Goal: Entertainment & Leisure: Consume media (video, audio)

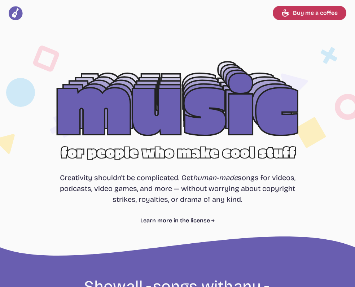
select select "most popular"
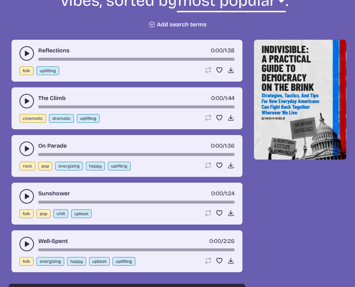
scroll to position [312, 0]
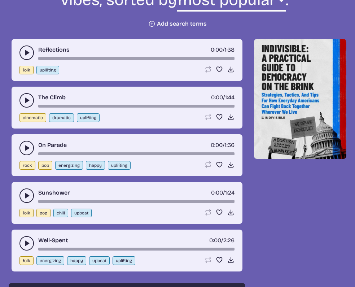
click at [26, 148] on use "play-pause toggle" at bounding box center [26, 147] width 7 height 7
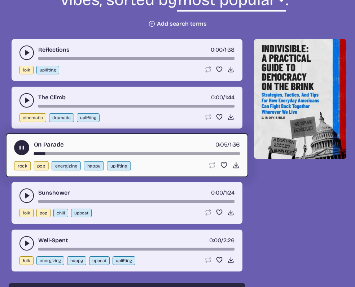
click at [25, 195] on icon "play-pause toggle" at bounding box center [26, 195] width 7 height 7
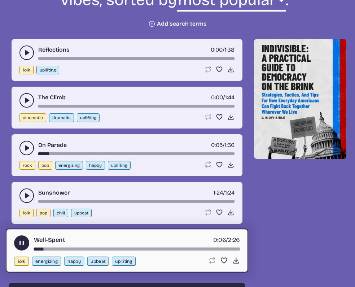
click at [25, 196] on icon "play-pause toggle" at bounding box center [26, 195] width 7 height 7
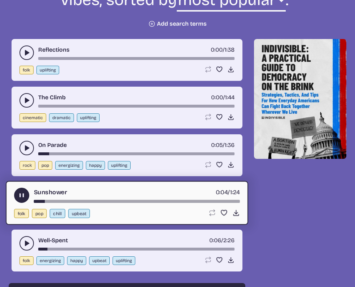
click at [22, 191] on button "play-pause toggle" at bounding box center [21, 195] width 15 height 15
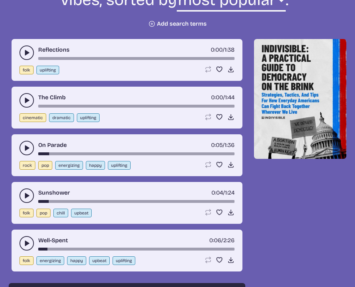
click at [26, 242] on use "play-pause toggle" at bounding box center [26, 243] width 7 height 7
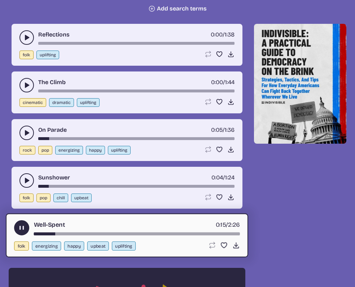
scroll to position [328, 0]
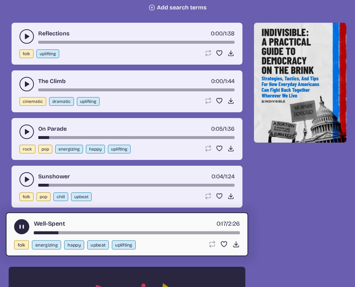
click at [17, 228] on button "play-pause toggle" at bounding box center [21, 226] width 15 height 15
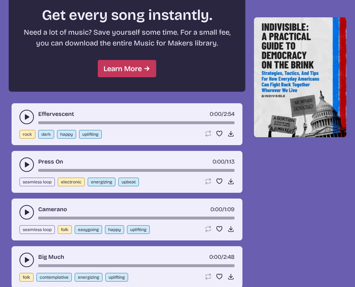
scroll to position [683, 0]
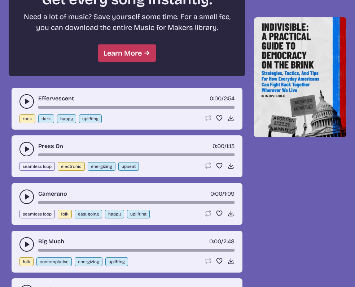
click at [23, 148] on icon "play-pause toggle" at bounding box center [26, 149] width 7 height 7
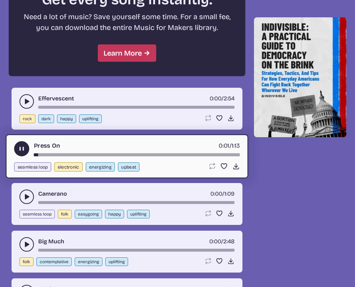
click at [23, 147] on use "play-pause toggle" at bounding box center [22, 149] width 8 height 8
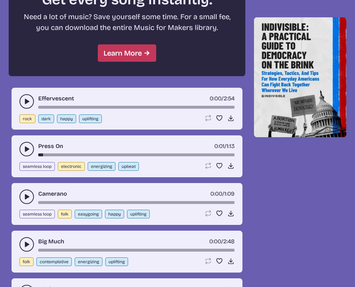
click at [23, 193] on button "play-pause toggle" at bounding box center [27, 197] width 14 height 14
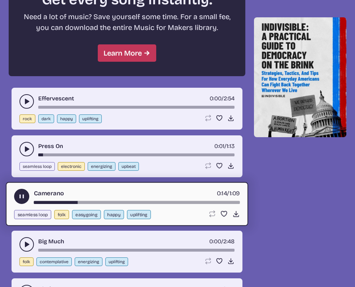
click at [18, 194] on button "play-pause toggle" at bounding box center [21, 196] width 15 height 15
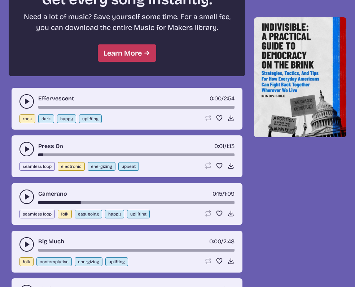
click at [24, 241] on icon "play-pause toggle" at bounding box center [26, 244] width 7 height 7
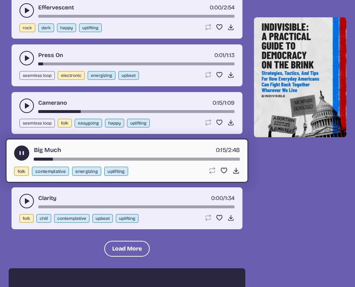
scroll to position [779, 0]
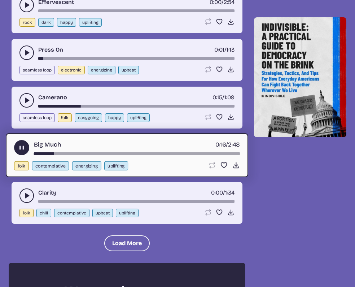
click at [28, 196] on use "play-pause toggle" at bounding box center [26, 195] width 7 height 7
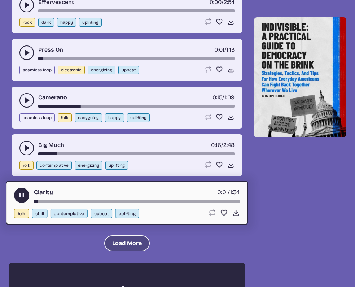
click at [122, 243] on button "Load More" at bounding box center [127, 244] width 46 height 16
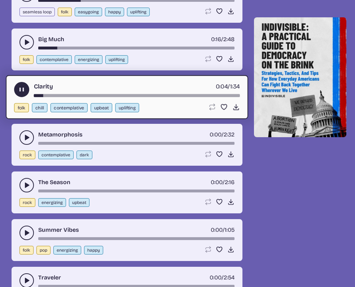
scroll to position [894, 0]
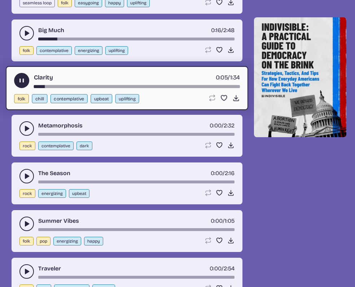
click at [25, 173] on icon "play-pause toggle" at bounding box center [26, 176] width 7 height 7
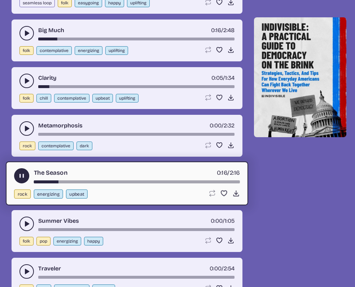
click at [22, 174] on use "play-pause toggle" at bounding box center [22, 176] width 8 height 8
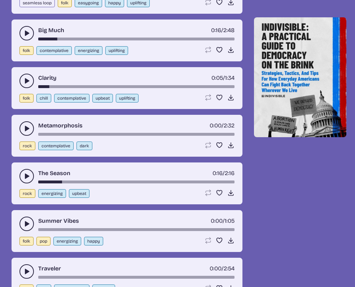
click at [22, 221] on button "play-pause toggle" at bounding box center [27, 224] width 14 height 14
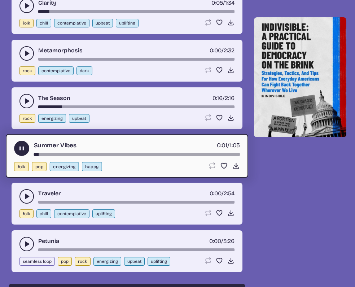
scroll to position [970, 0]
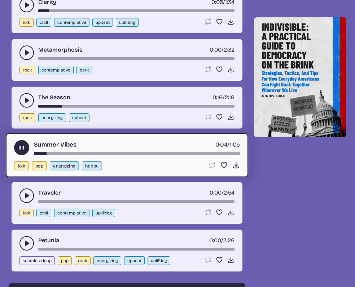
click at [19, 147] on use "play-pause toggle" at bounding box center [22, 148] width 8 height 8
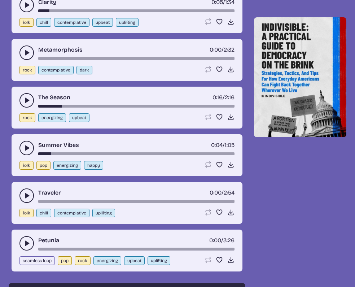
click at [28, 198] on icon "play-pause toggle" at bounding box center [26, 195] width 7 height 7
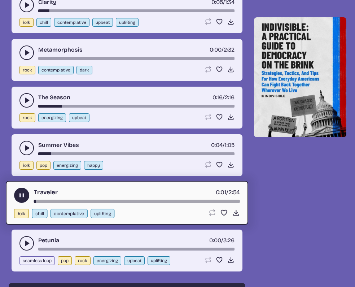
click at [23, 196] on use "play-pause toggle" at bounding box center [22, 196] width 8 height 8
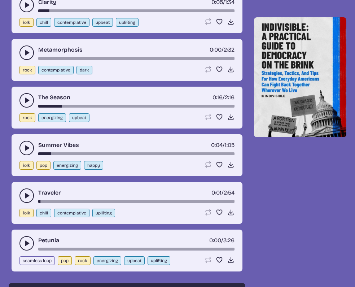
click at [27, 242] on icon "play-pause toggle" at bounding box center [26, 243] width 7 height 7
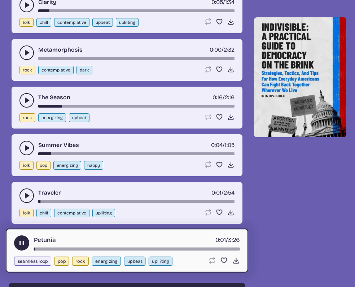
click at [22, 243] on use "play-pause toggle" at bounding box center [22, 243] width 8 height 8
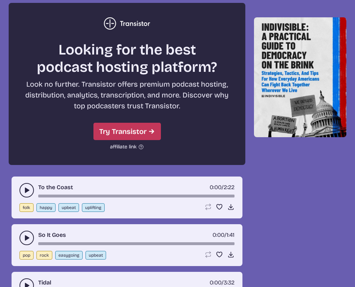
scroll to position [1256, 0]
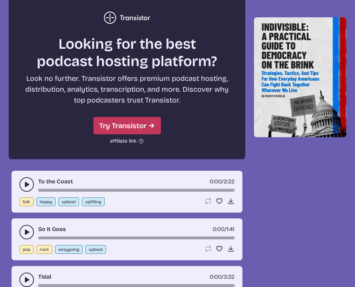
click at [24, 182] on icon "play-pause toggle" at bounding box center [26, 184] width 7 height 7
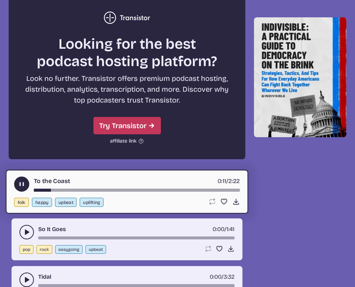
drag, startPoint x: 48, startPoint y: 189, endPoint x: 65, endPoint y: 189, distance: 17.7
click at [65, 189] on div "To the Coast 0:11 / 2:22" at bounding box center [127, 184] width 226 height 15
click at [15, 185] on button "play-pause toggle" at bounding box center [21, 184] width 15 height 15
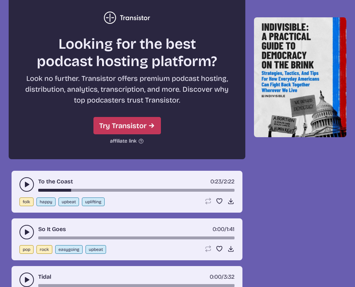
click at [23, 227] on button "play-pause toggle" at bounding box center [27, 232] width 14 height 14
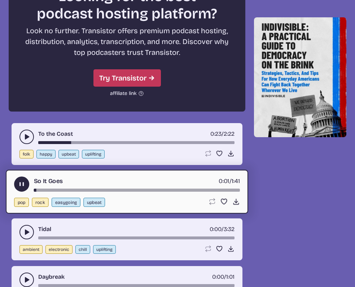
scroll to position [1305, 0]
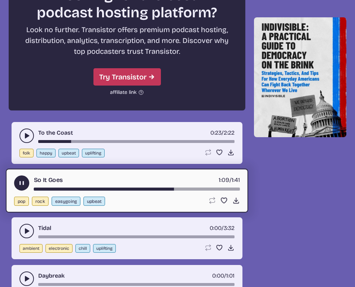
click at [18, 185] on icon "play-pause toggle" at bounding box center [22, 184] width 8 height 8
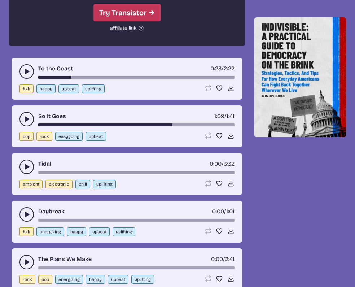
scroll to position [1376, 0]
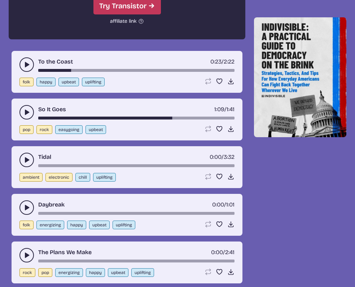
click at [27, 157] on icon "play-pause toggle" at bounding box center [26, 159] width 7 height 7
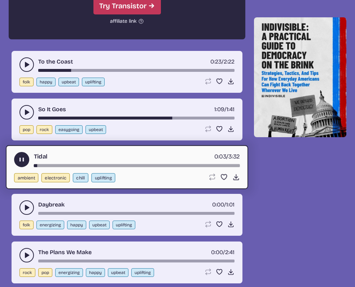
click at [25, 160] on icon "play-pause toggle" at bounding box center [22, 160] width 8 height 8
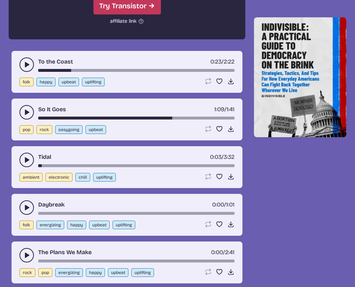
click at [22, 208] on button "play-pause toggle" at bounding box center [27, 207] width 14 height 14
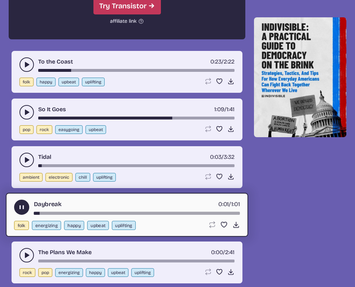
click at [22, 207] on use "play-pause toggle" at bounding box center [22, 208] width 8 height 8
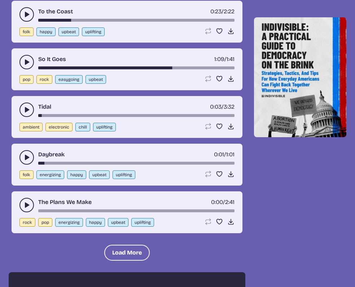
scroll to position [1431, 0]
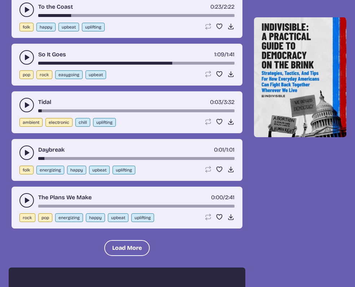
click at [26, 195] on button "play-pause toggle" at bounding box center [27, 200] width 14 height 14
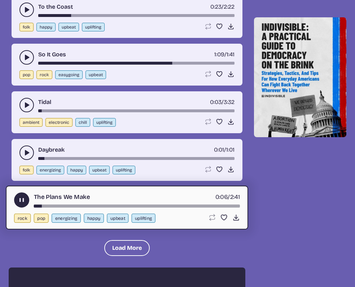
click at [22, 200] on use "play-pause toggle" at bounding box center [22, 200] width 8 height 8
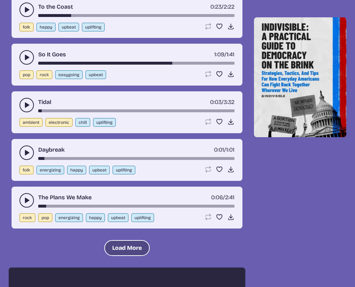
click at [129, 241] on button "Load More" at bounding box center [127, 248] width 46 height 16
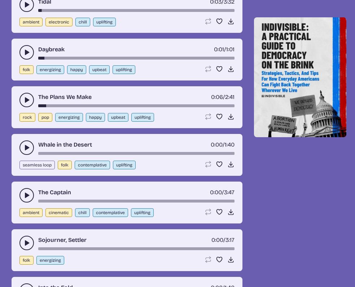
scroll to position [1534, 0]
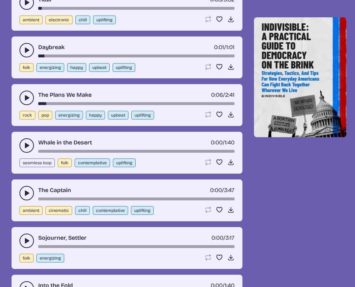
click at [26, 238] on icon "play-pause toggle" at bounding box center [26, 240] width 7 height 7
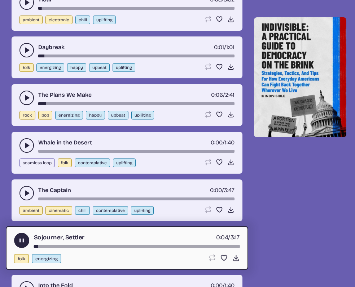
drag, startPoint x: 36, startPoint y: 245, endPoint x: 56, endPoint y: 246, distance: 20.6
click at [56, 246] on div "song-time-bar" at bounding box center [137, 246] width 206 height 3
click at [18, 240] on button "play-pause toggle" at bounding box center [21, 240] width 15 height 15
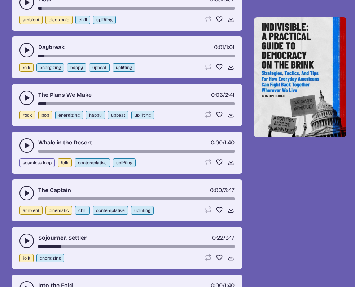
click at [25, 193] on icon "play-pause toggle" at bounding box center [26, 193] width 7 height 7
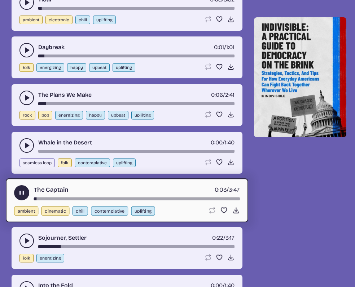
click at [25, 193] on icon "play-pause toggle" at bounding box center [22, 193] width 8 height 8
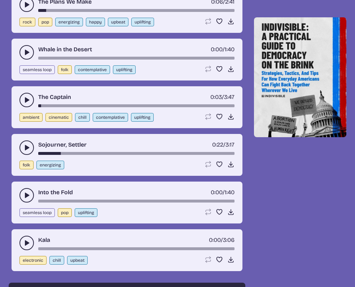
scroll to position [1633, 0]
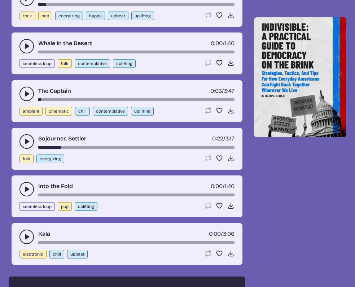
click at [27, 186] on icon "play-pause toggle" at bounding box center [26, 189] width 7 height 7
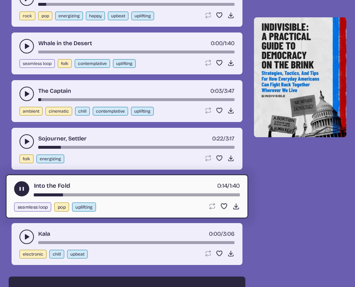
click at [23, 190] on use "play-pause toggle" at bounding box center [22, 189] width 8 height 8
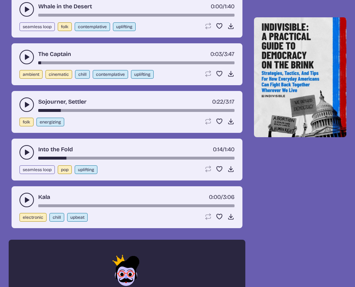
scroll to position [1687, 0]
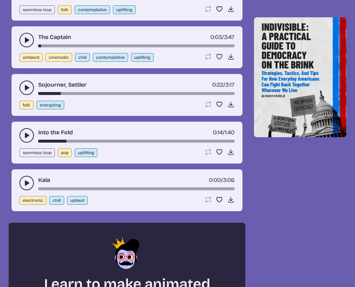
click at [27, 178] on button "play-pause toggle" at bounding box center [27, 183] width 14 height 14
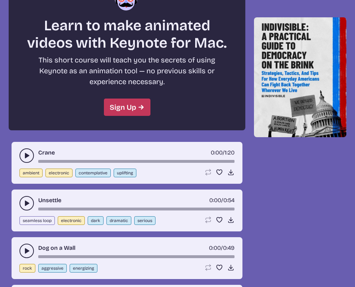
scroll to position [1952, 0]
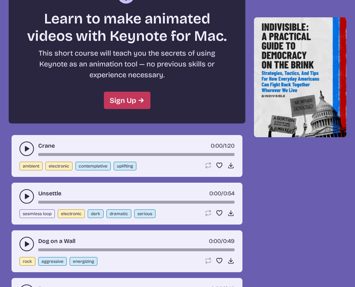
click at [24, 147] on icon "play-pause toggle" at bounding box center [26, 148] width 7 height 7
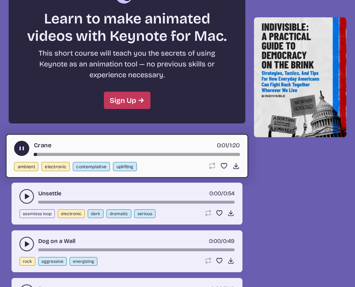
click at [24, 147] on use "play-pause toggle" at bounding box center [22, 149] width 8 height 8
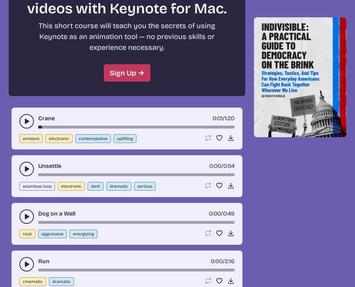
scroll to position [1982, 0]
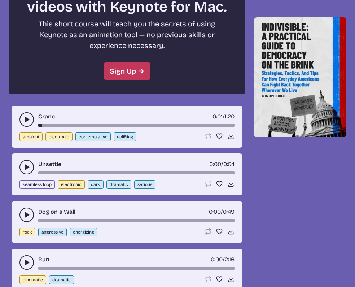
click at [22, 165] on button "play-pause toggle" at bounding box center [27, 167] width 14 height 14
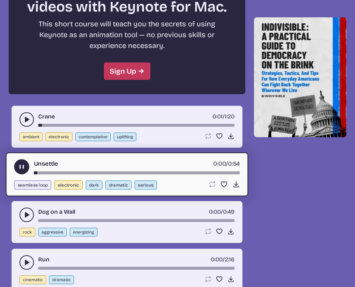
click at [22, 164] on icon "play-pause toggle" at bounding box center [22, 167] width 8 height 8
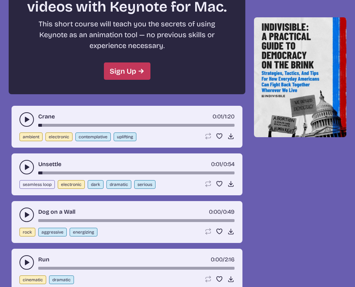
click at [23, 215] on icon "play-pause toggle" at bounding box center [26, 214] width 7 height 7
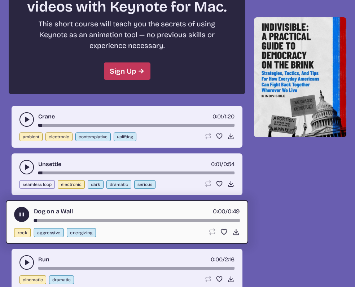
click at [23, 213] on use "play-pause toggle" at bounding box center [22, 215] width 8 height 8
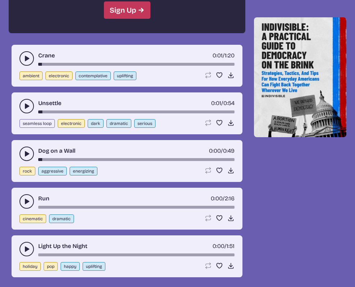
scroll to position [2053, 0]
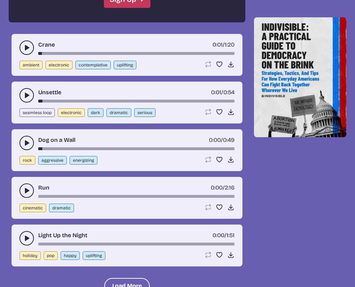
click at [25, 192] on use "play-pause toggle" at bounding box center [26, 190] width 7 height 7
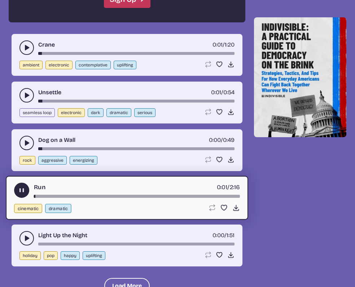
click at [25, 192] on icon "play-pause toggle" at bounding box center [22, 191] width 8 height 8
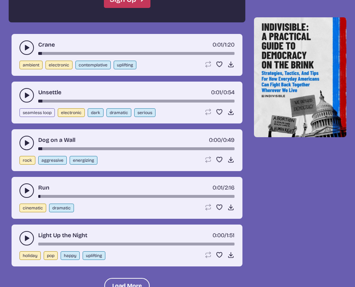
click at [25, 238] on use "play-pause toggle" at bounding box center [26, 238] width 7 height 7
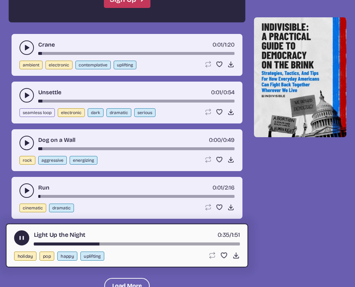
click at [34, 248] on div "Light Up the Night 0:35 / 1:51 holiday pop happy uplifting Loop song Loop this …" at bounding box center [127, 246] width 243 height 44
click at [24, 239] on use "play-pause toggle" at bounding box center [22, 238] width 8 height 8
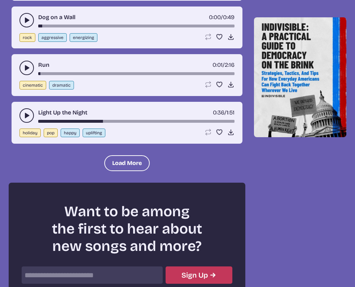
scroll to position [2179, 0]
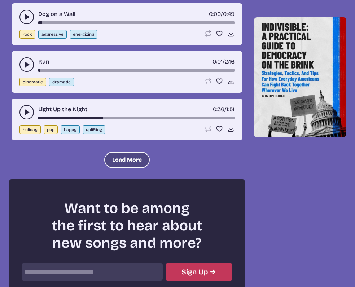
click at [118, 161] on button "Load More" at bounding box center [127, 160] width 46 height 16
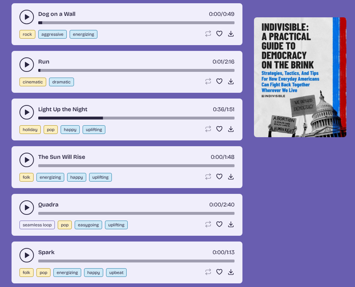
click at [23, 161] on icon "play-pause toggle" at bounding box center [26, 159] width 7 height 7
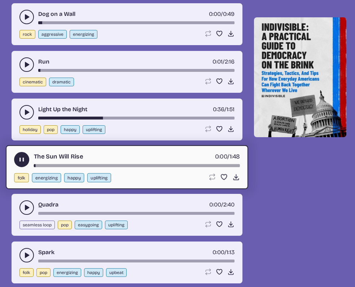
click at [23, 161] on use "play-pause toggle" at bounding box center [22, 160] width 8 height 8
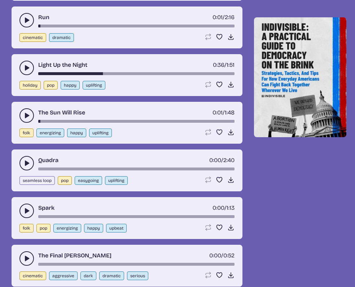
scroll to position [2235, 0]
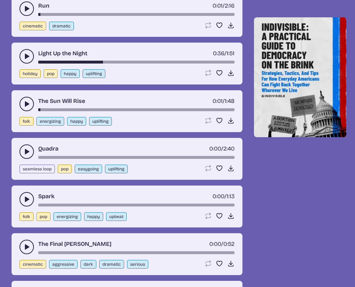
click at [23, 199] on icon "play-pause toggle" at bounding box center [26, 199] width 7 height 7
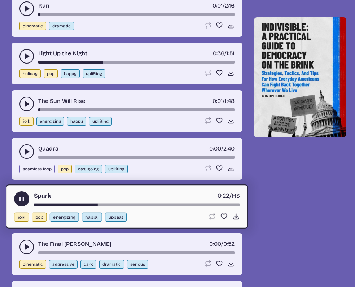
click at [18, 199] on icon "play-pause toggle" at bounding box center [22, 199] width 8 height 8
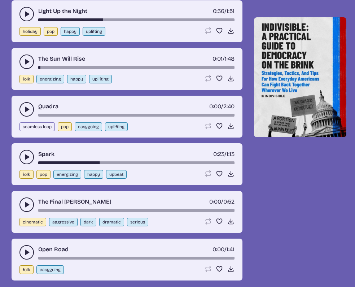
scroll to position [2297, 0]
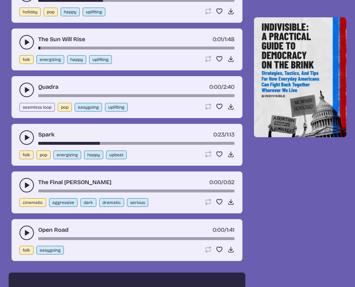
click at [24, 185] on icon "play-pause toggle" at bounding box center [26, 185] width 7 height 7
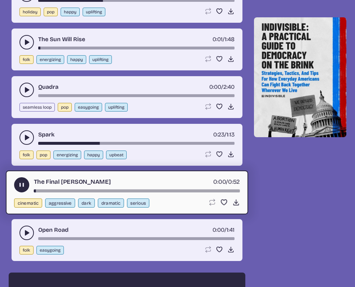
click at [24, 185] on use "play-pause toggle" at bounding box center [22, 185] width 8 height 8
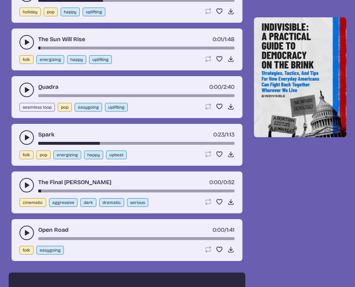
click at [26, 231] on use "play-pause toggle" at bounding box center [26, 232] width 7 height 7
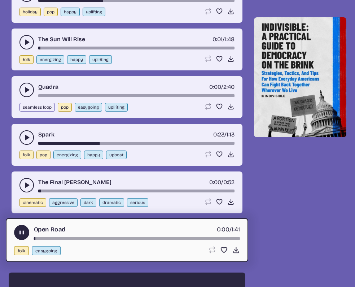
click at [25, 232] on icon "play-pause toggle" at bounding box center [22, 233] width 8 height 8
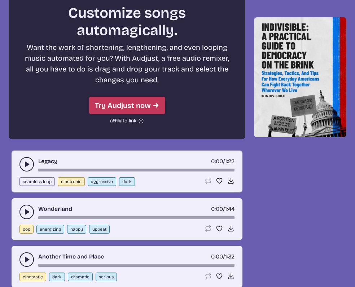
scroll to position [2610, 0]
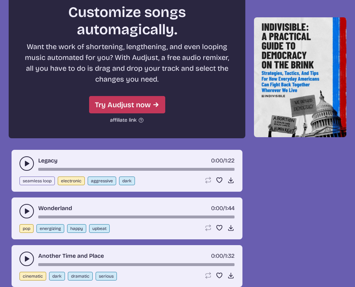
click at [29, 210] on icon "play-pause toggle" at bounding box center [26, 211] width 7 height 7
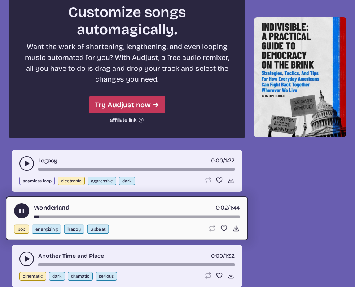
click at [24, 213] on use "play-pause toggle" at bounding box center [22, 211] width 8 height 8
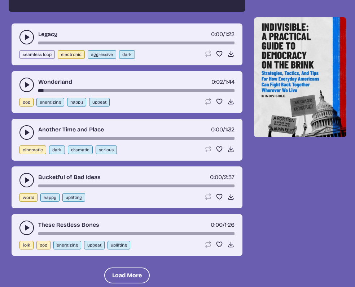
scroll to position [2736, 0]
